Goal: Task Accomplishment & Management: Manage account settings

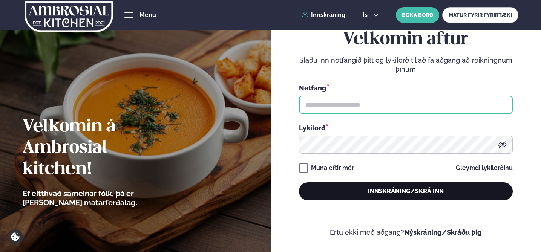
type input "**********"
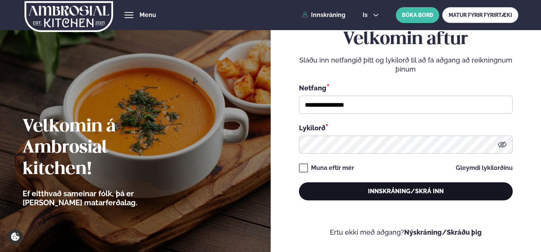
click at [422, 195] on button "Innskráning/Skrá inn" at bounding box center [406, 191] width 214 height 18
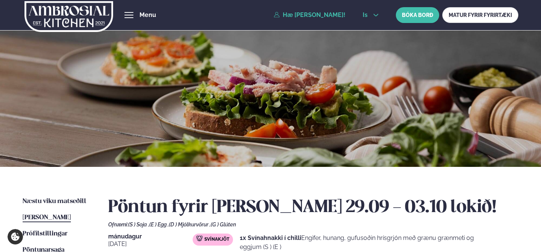
click at [379, 13] on button "is" at bounding box center [371, 15] width 28 height 6
click at [378, 28] on link "en" at bounding box center [371, 28] width 28 height 15
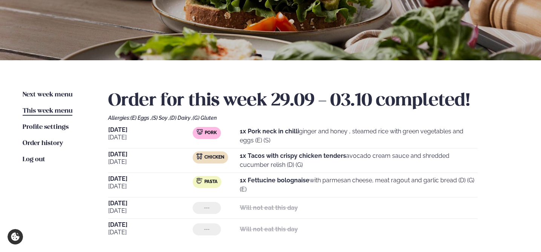
scroll to position [108, 0]
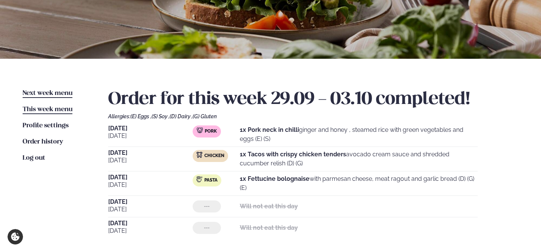
click at [31, 91] on span "Next week menu" at bounding box center [48, 93] width 50 height 6
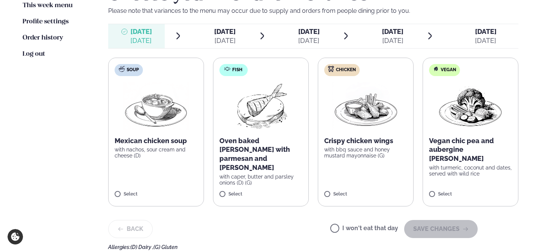
scroll to position [215, 0]
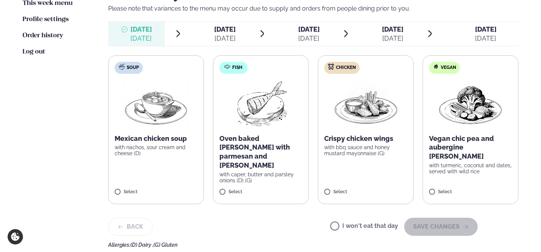
click at [290, 172] on p "with caper, butter and parsley onions (D) (G)" at bounding box center [260, 178] width 83 height 12
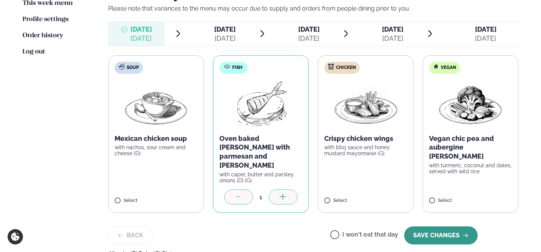
click at [428, 227] on button "SAVE CHANGES" at bounding box center [441, 236] width 74 height 18
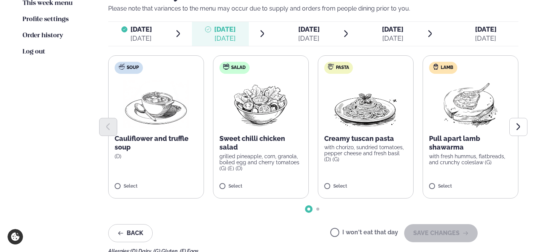
click at [447, 154] on p "with fresh hummus, flatbreads, and crunchy coleslaw (G)" at bounding box center [470, 159] width 83 height 12
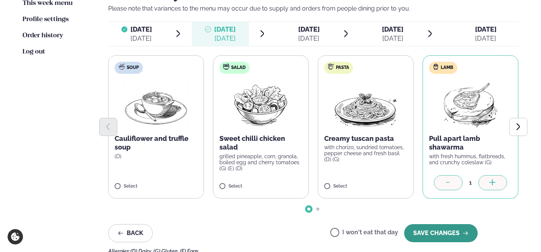
click at [451, 236] on button "SAVE CHANGES" at bounding box center [441, 233] width 74 height 18
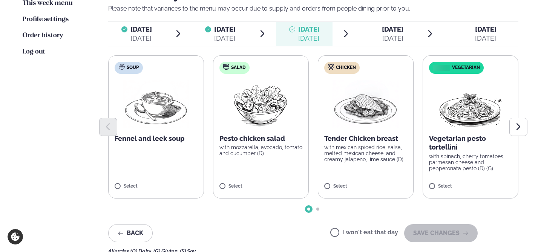
click at [265, 159] on label "Salad Pesto chicken salad with mozzarella, avocado, tomato and cucumber (D) Sel…" at bounding box center [261, 126] width 96 height 143
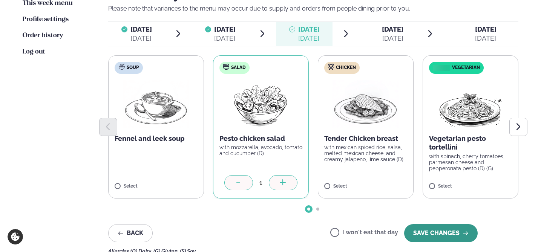
click at [422, 236] on button "SAVE CHANGES" at bounding box center [441, 233] width 74 height 18
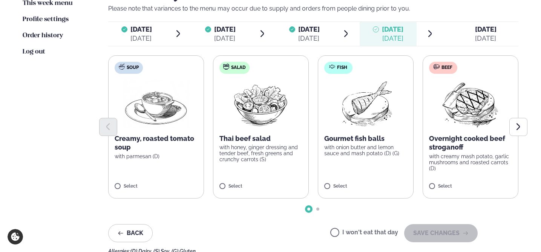
click at [387, 174] on label "Fish Gourmet fish balls with onion butter and lemon sauce and mash potato (D) (…" at bounding box center [366, 126] width 96 height 143
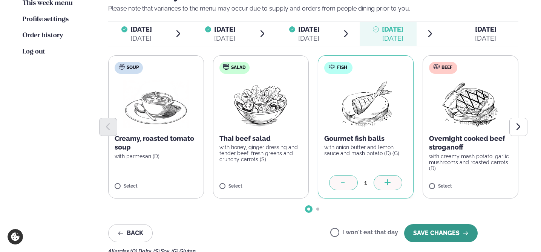
click at [427, 232] on button "SAVE CHANGES" at bounding box center [441, 233] width 74 height 18
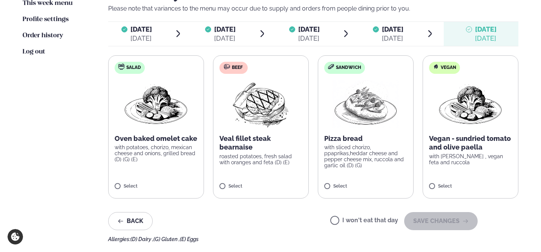
click at [384, 221] on label "I won't eat that day" at bounding box center [364, 222] width 68 height 8
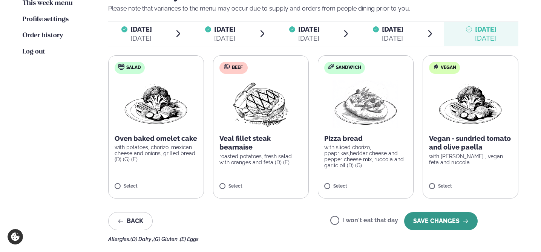
click at [429, 226] on button "SAVE CHANGES" at bounding box center [441, 221] width 74 height 18
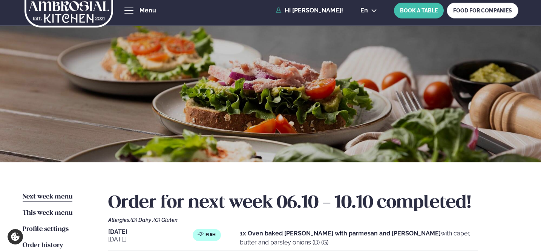
scroll to position [6, 0]
